Goal: Information Seeking & Learning: Learn about a topic

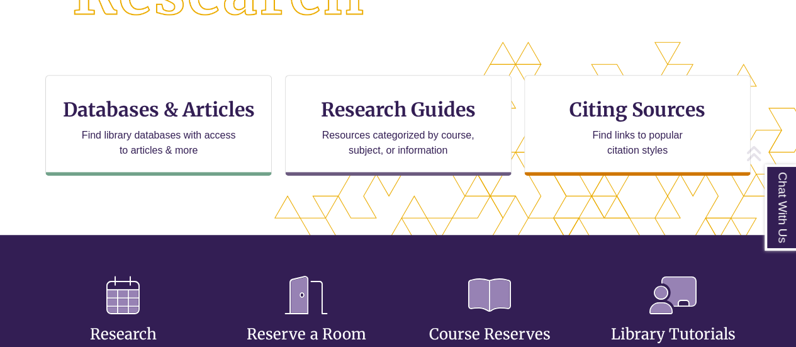
scroll to position [436, 0]
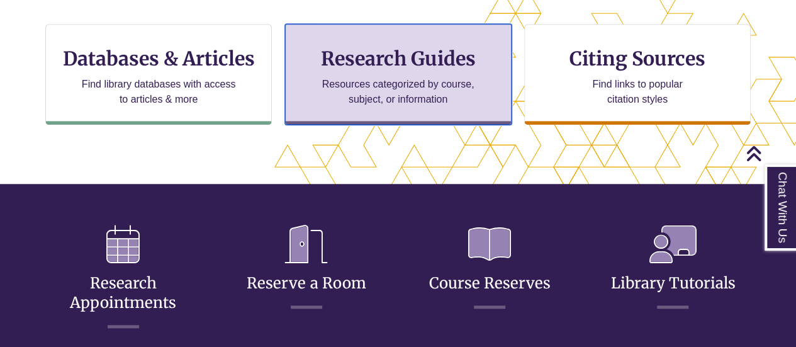
click at [389, 84] on p "Resources categorized by course, subject, or information" at bounding box center [398, 92] width 164 height 30
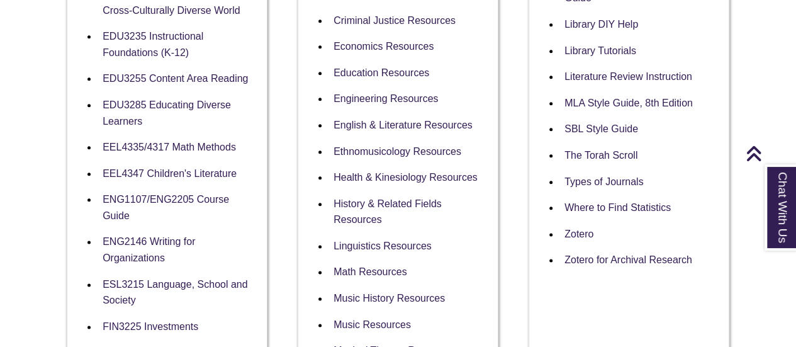
scroll to position [653, 0]
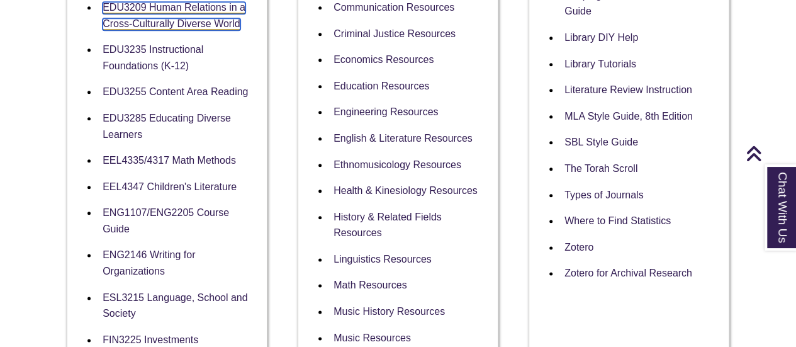
click at [184, 4] on link "EDU3209 Human Relations in a Cross-Culturally Diverse World" at bounding box center [174, 16] width 143 height 28
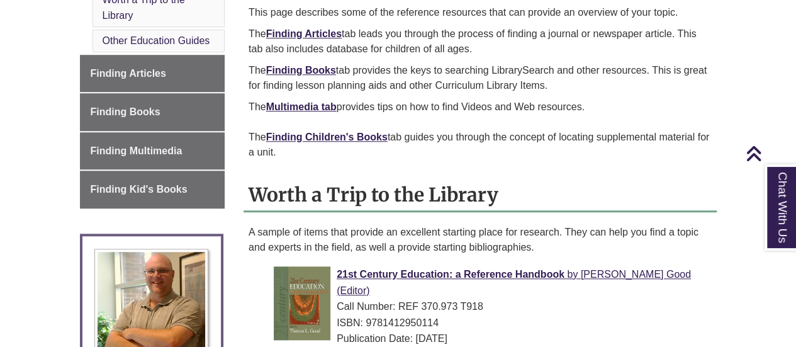
scroll to position [491, 0]
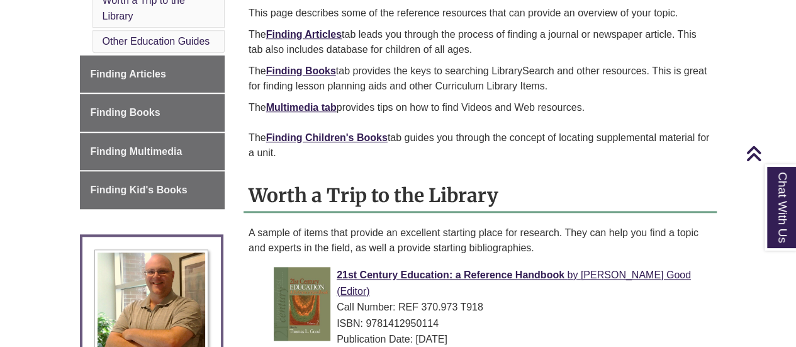
click at [556, 202] on div "Worth a Trip to the Library A sample of items that provide an excellent startin…" at bounding box center [479, 349] width 473 height 341
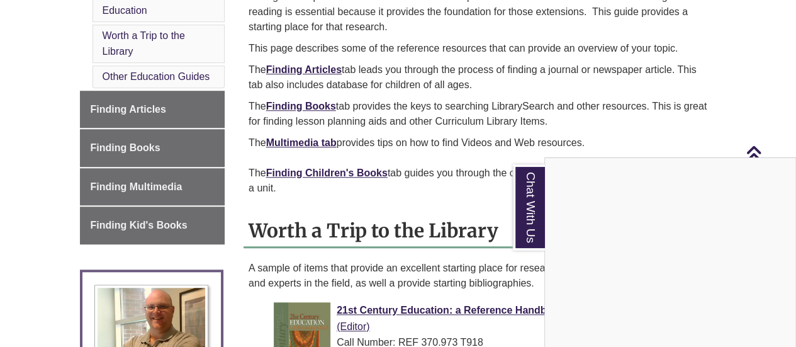
scroll to position [456, 0]
click at [155, 202] on div "Chat With Us" at bounding box center [398, 173] width 796 height 347
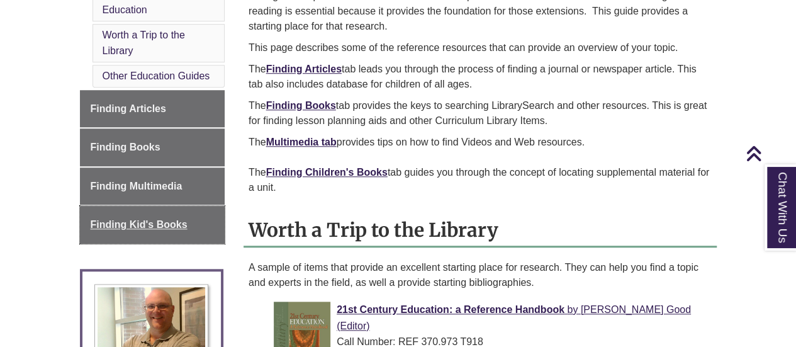
click at [155, 219] on span "Finding Kid's Books" at bounding box center [139, 224] width 97 height 11
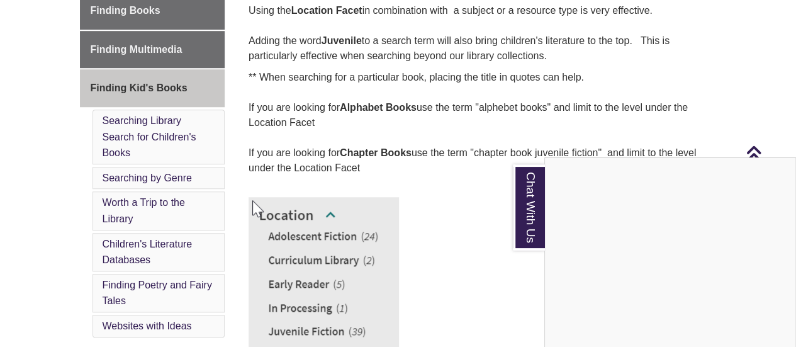
scroll to position [485, 0]
click at [481, 134] on div "Chat With Us" at bounding box center [398, 173] width 796 height 347
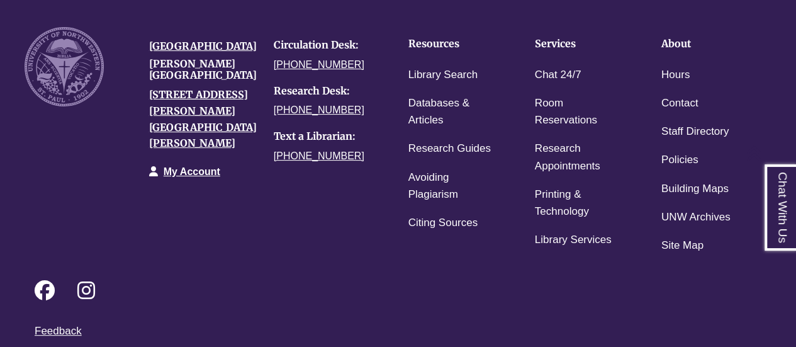
scroll to position [2575, 0]
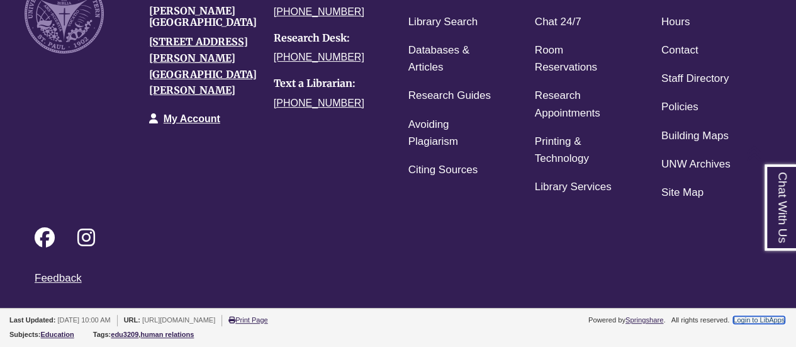
click at [742, 316] on link "Login to LibApps" at bounding box center [759, 320] width 52 height 8
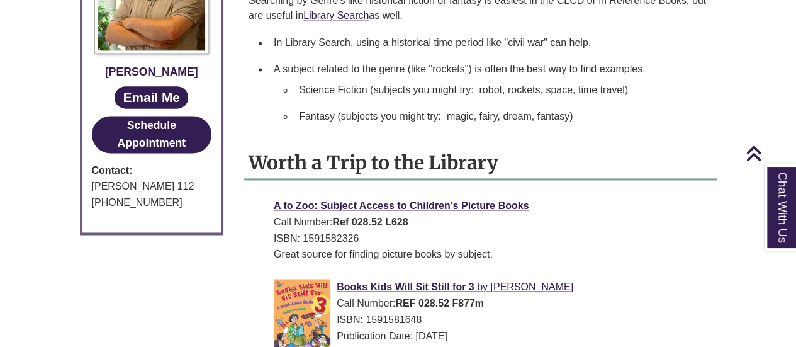
scroll to position [896, 0]
